Goal: Task Accomplishment & Management: Complete application form

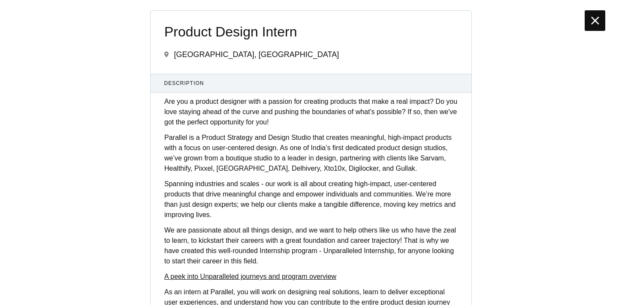
click at [595, 17] on icon at bounding box center [595, 21] width 8 height 14
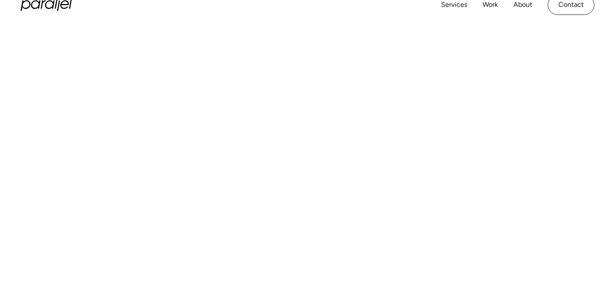
scroll to position [321, 0]
click at [603, 153] on div at bounding box center [307, 112] width 615 height 327
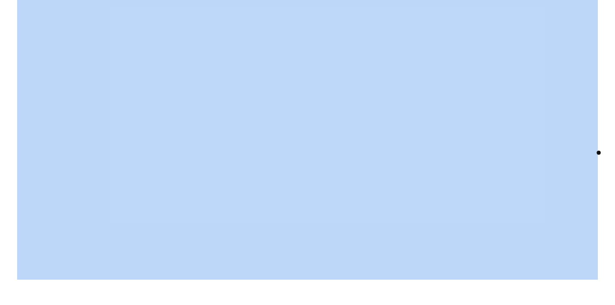
click at [603, 153] on div at bounding box center [307, 112] width 615 height 327
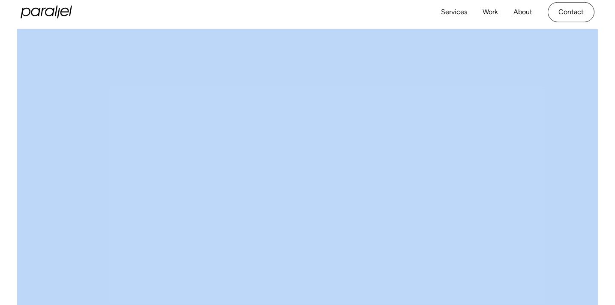
scroll to position [231, 0]
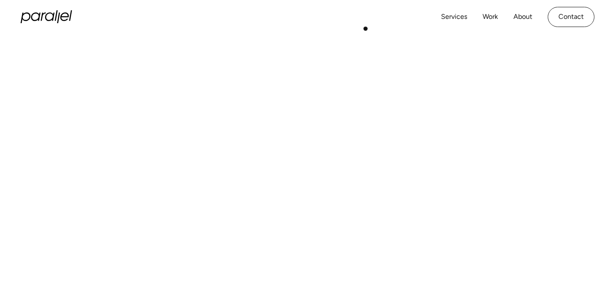
click at [366, 28] on div "Services Work About Careers Contact LinkedIn Twitter (X)" at bounding box center [308, 17] width 574 height 34
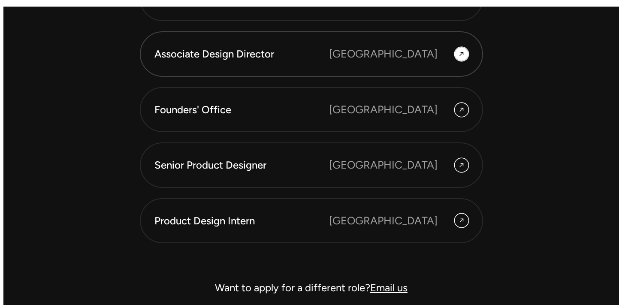
scroll to position [2403, 0]
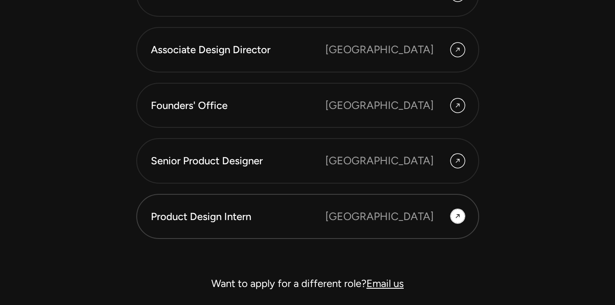
click at [457, 210] on icon at bounding box center [457, 216] width 7 height 13
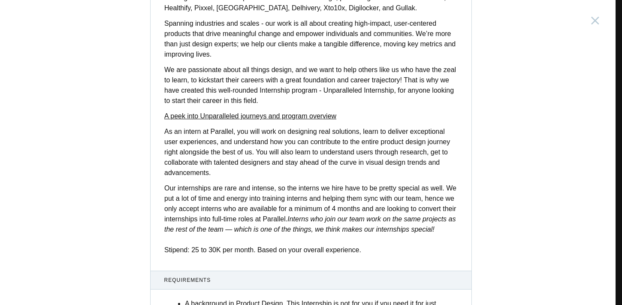
scroll to position [177, 0]
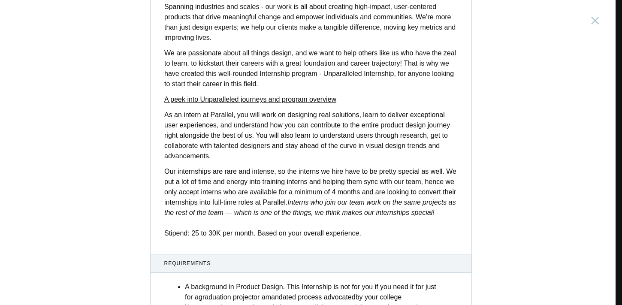
drag, startPoint x: 218, startPoint y: 169, endPoint x: 240, endPoint y: 170, distance: 21.9
click at [224, 168] on p "Our internships are rare and intense, so the interns we hire have to be pretty …" at bounding box center [310, 202] width 293 height 72
drag, startPoint x: 240, startPoint y: 170, endPoint x: 269, endPoint y: 173, distance: 29.8
click at [263, 172] on p "Our internships are rare and intense, so the interns we hire have to be pretty …" at bounding box center [310, 202] width 293 height 72
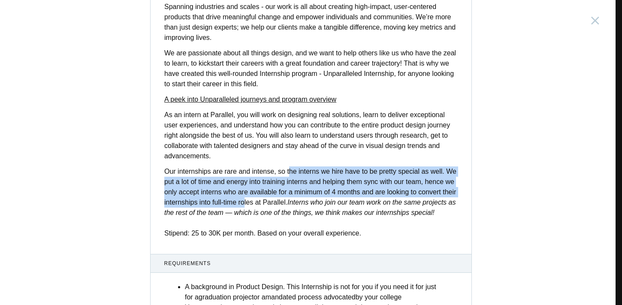
drag, startPoint x: 286, startPoint y: 175, endPoint x: 256, endPoint y: 201, distance: 39.5
click at [256, 201] on p "Our internships are rare and intense, so the interns we hire have to be pretty …" at bounding box center [310, 202] width 293 height 72
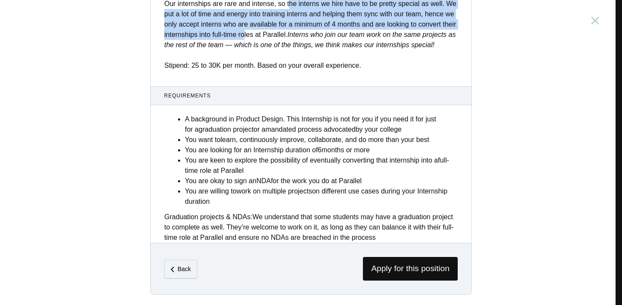
scroll to position [352, 0]
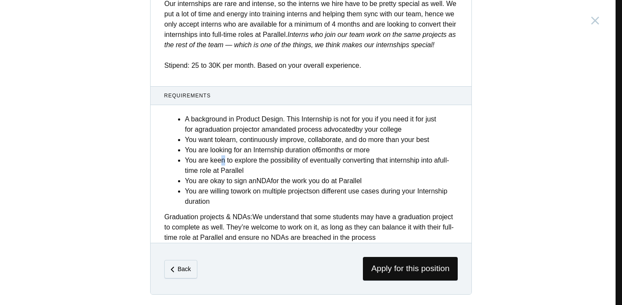
click at [219, 162] on li "You are keen to explore the possibility of eventually converting that internshi…" at bounding box center [321, 165] width 273 height 21
drag, startPoint x: 219, startPoint y: 162, endPoint x: 289, endPoint y: 167, distance: 69.6
click at [289, 167] on li "You are keen to explore the possibility of eventually converting that internshi…" at bounding box center [321, 165] width 273 height 21
drag, startPoint x: 334, startPoint y: 172, endPoint x: 344, endPoint y: 181, distance: 13.7
click at [344, 181] on ul "A background in Product Design. This Internship is not for you if you need it f…" at bounding box center [321, 160] width 273 height 93
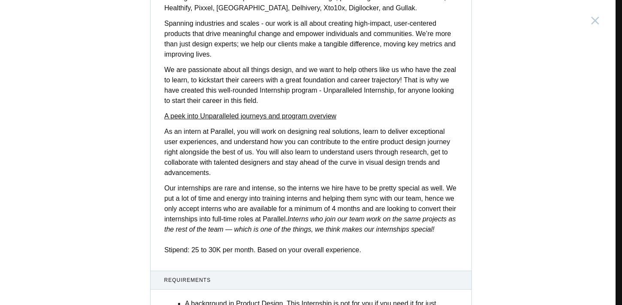
scroll to position [158, 0]
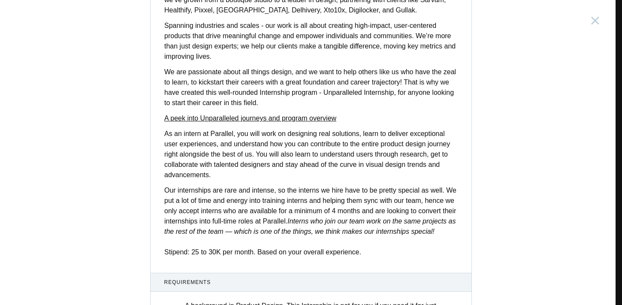
click at [228, 93] on p "We are passionate about all things design, and we want to help others like us w…" at bounding box center [310, 87] width 293 height 41
drag, startPoint x: 229, startPoint y: 93, endPoint x: 347, endPoint y: 93, distance: 117.5
click at [347, 93] on p "We are passionate about all things design, and we want to help others like us w…" at bounding box center [310, 87] width 293 height 41
drag, startPoint x: 382, startPoint y: 92, endPoint x: 385, endPoint y: 104, distance: 12.5
click at [385, 104] on p "We are passionate about all things design, and we want to help others like us w…" at bounding box center [310, 87] width 293 height 41
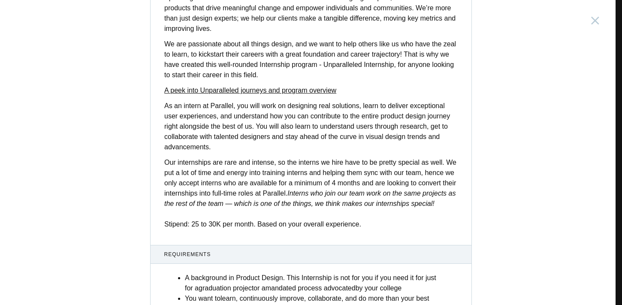
scroll to position [358, 0]
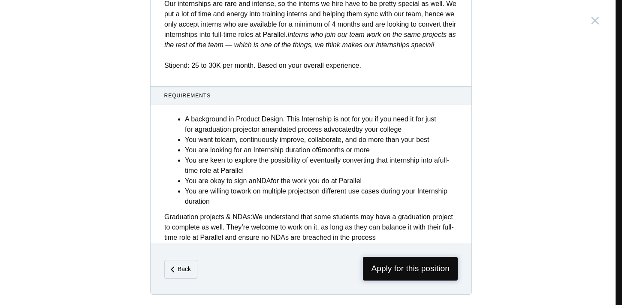
click at [418, 273] on span "Apply for this position" at bounding box center [410, 269] width 95 height 24
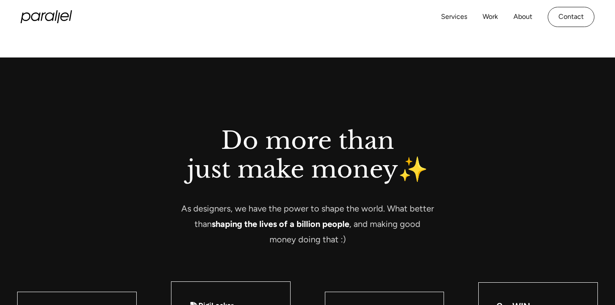
scroll to position [818, 0]
